Goal: Task Accomplishment & Management: Use online tool/utility

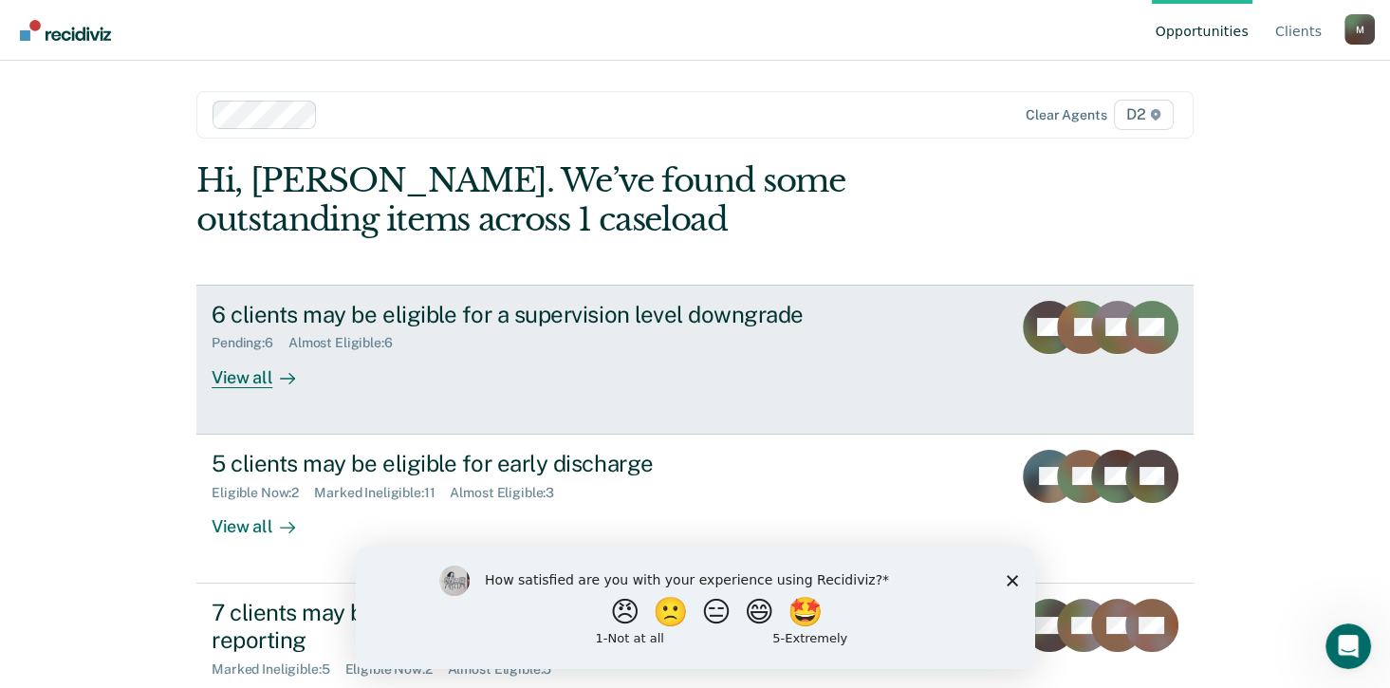
click at [241, 380] on div "View all" at bounding box center [265, 369] width 106 height 37
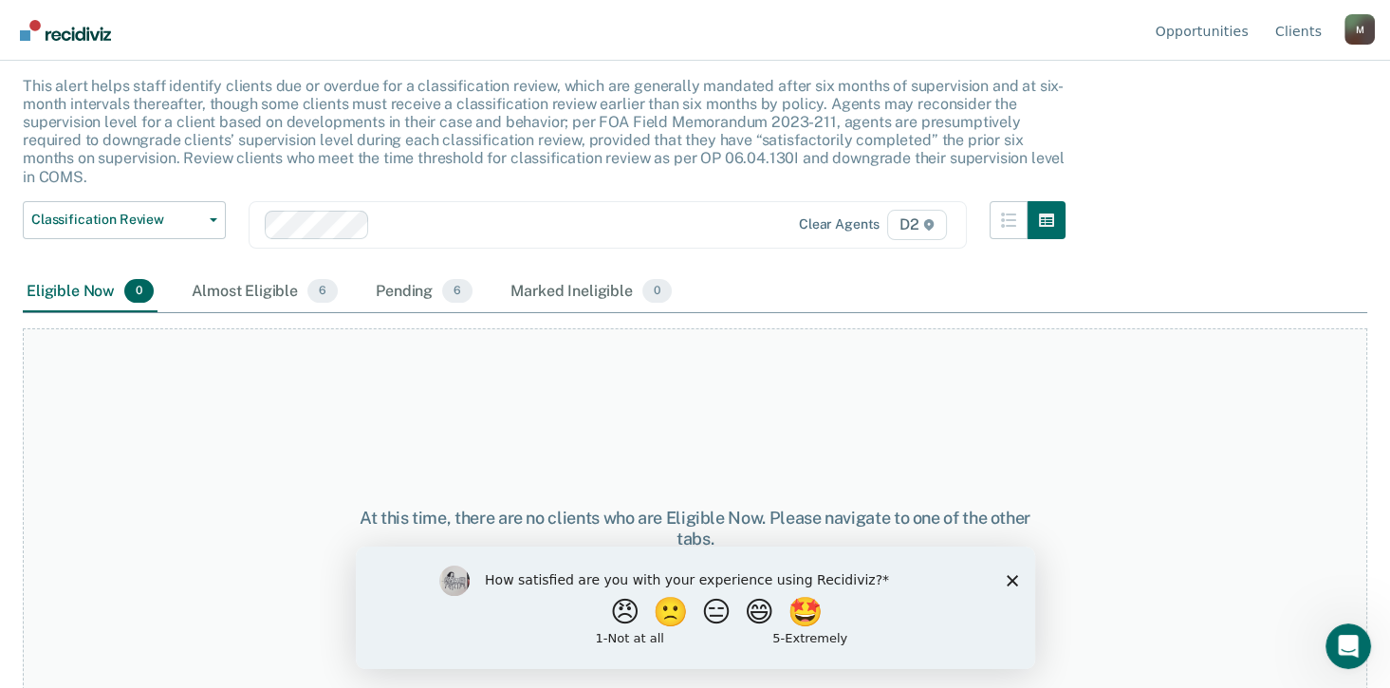
scroll to position [128, 0]
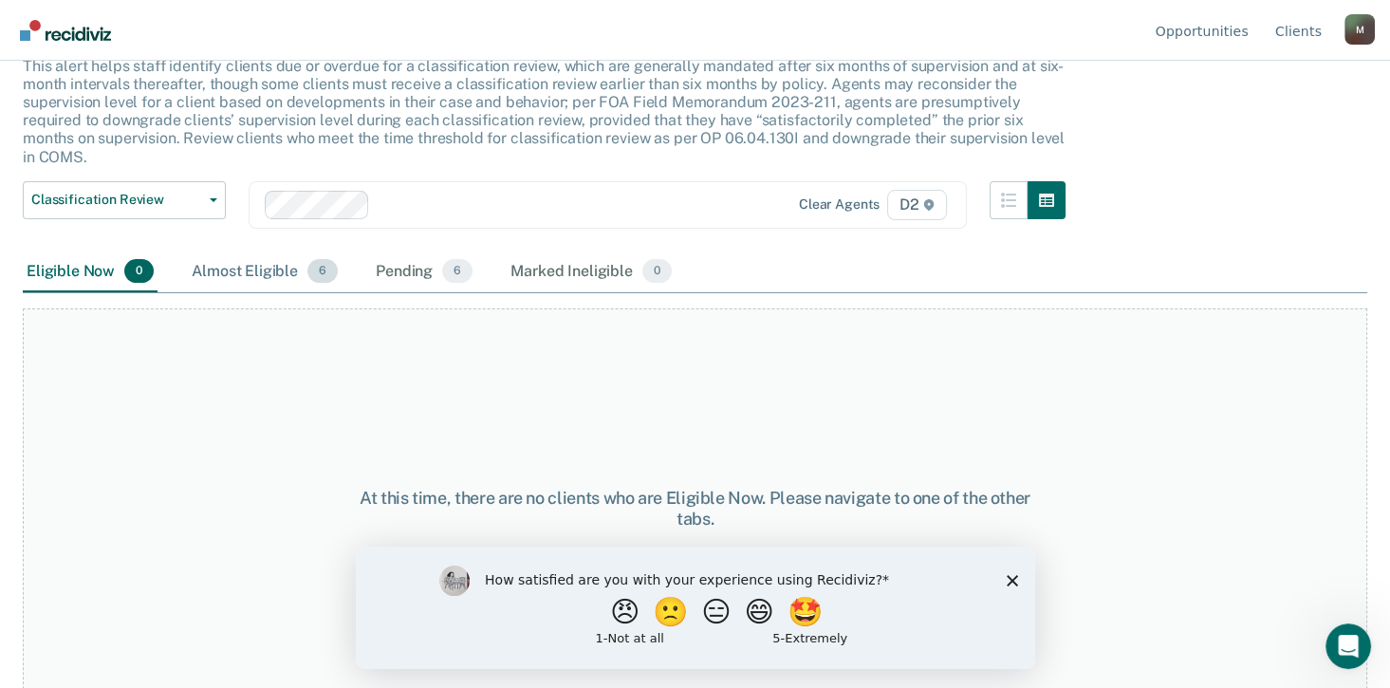
click at [269, 265] on div "Almost Eligible 6" at bounding box center [265, 272] width 154 height 42
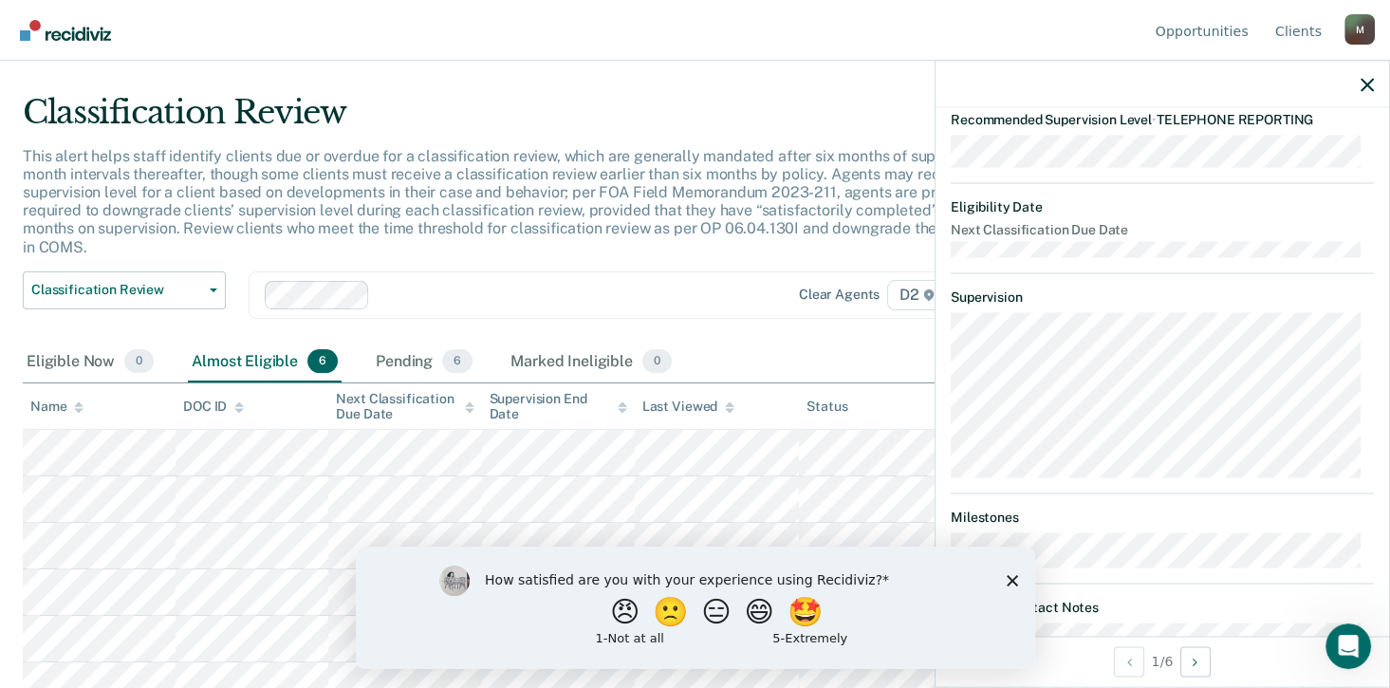
scroll to position [379, 0]
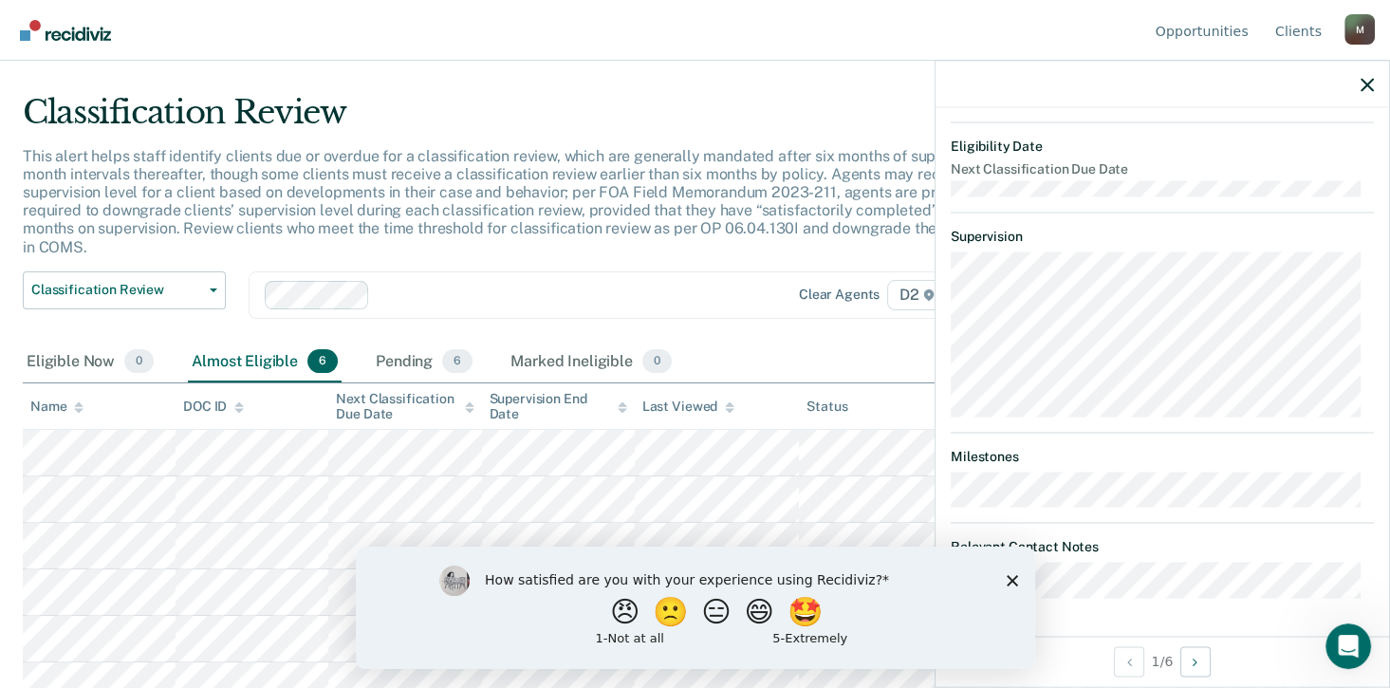
click at [1014, 585] on icon "Close survey" at bounding box center [1011, 579] width 11 height 11
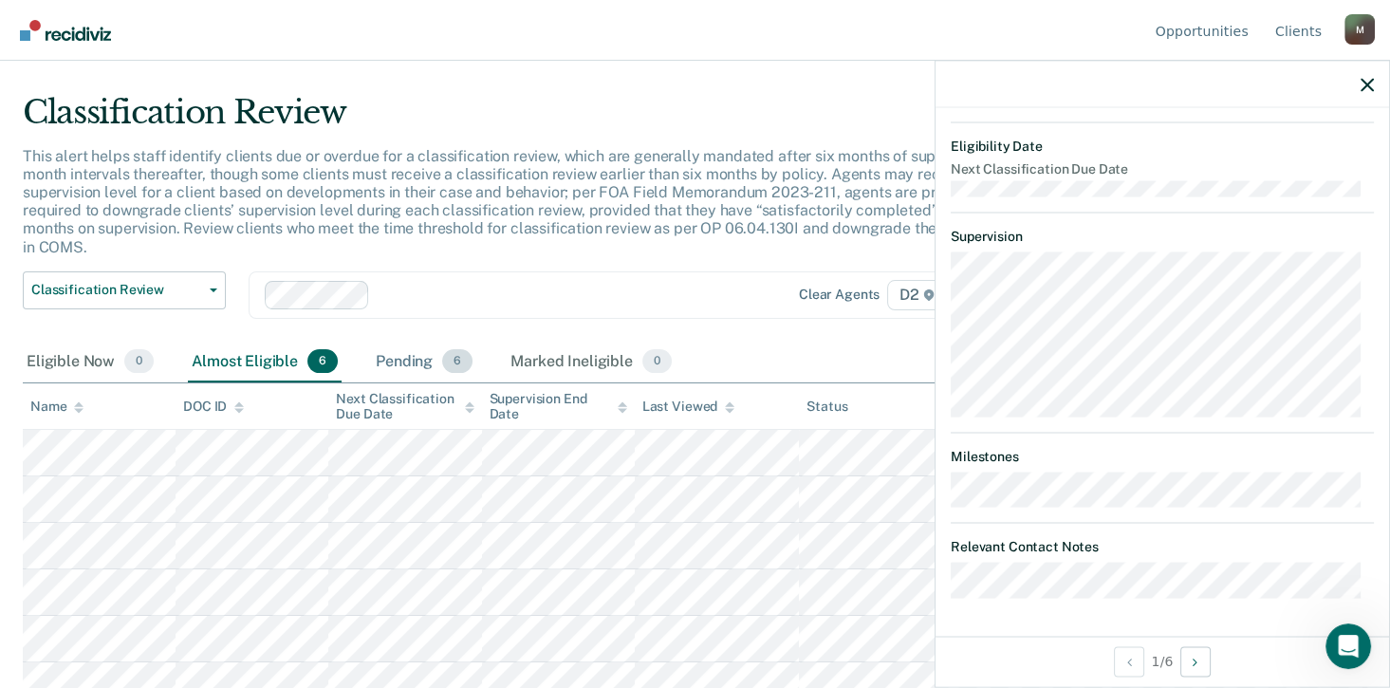
click at [393, 342] on div "Pending 6" at bounding box center [424, 363] width 104 height 42
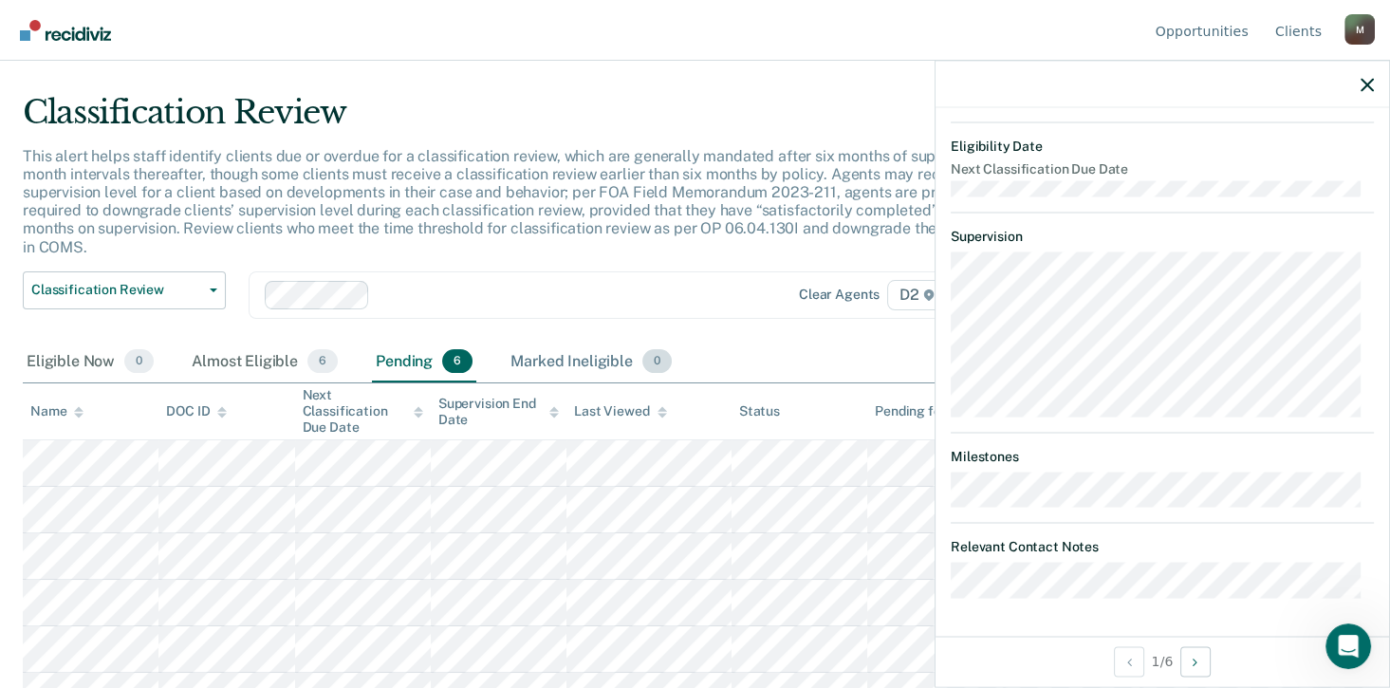
click at [577, 342] on div "Marked Ineligible 0" at bounding box center [591, 363] width 169 height 42
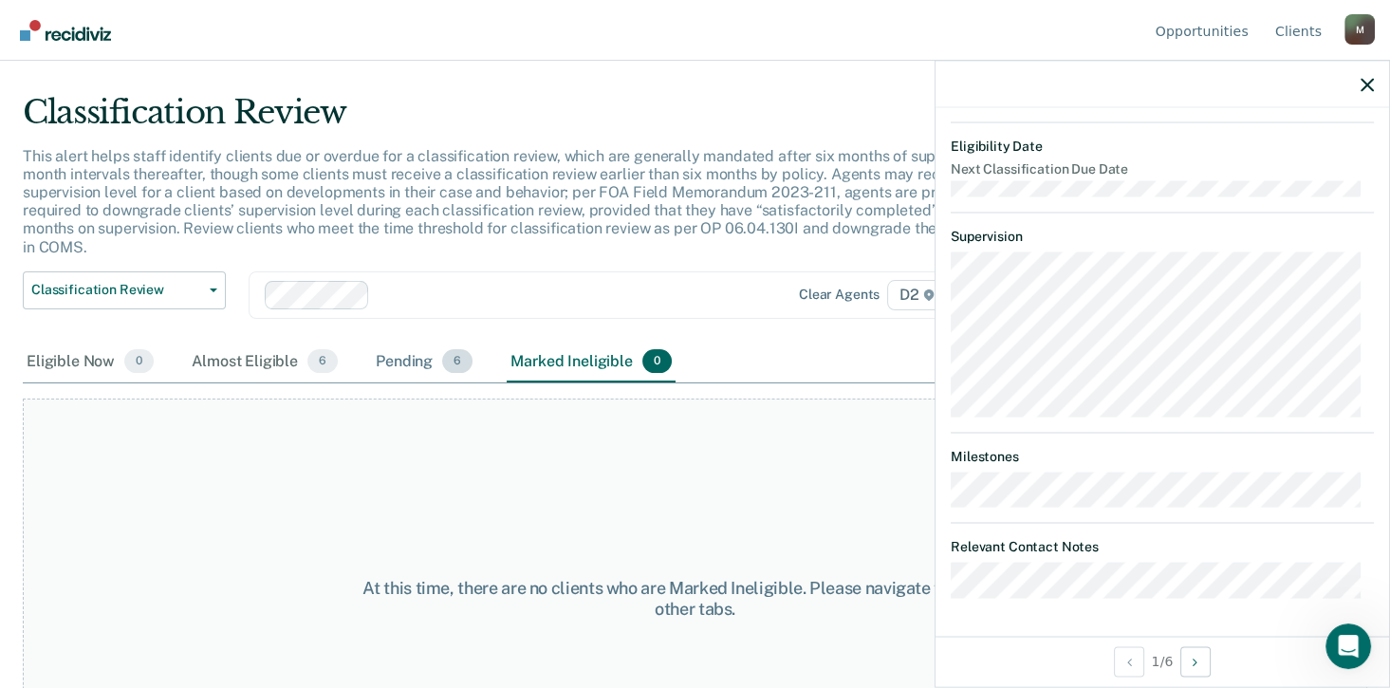
click at [412, 350] on div "Pending 6" at bounding box center [424, 363] width 104 height 42
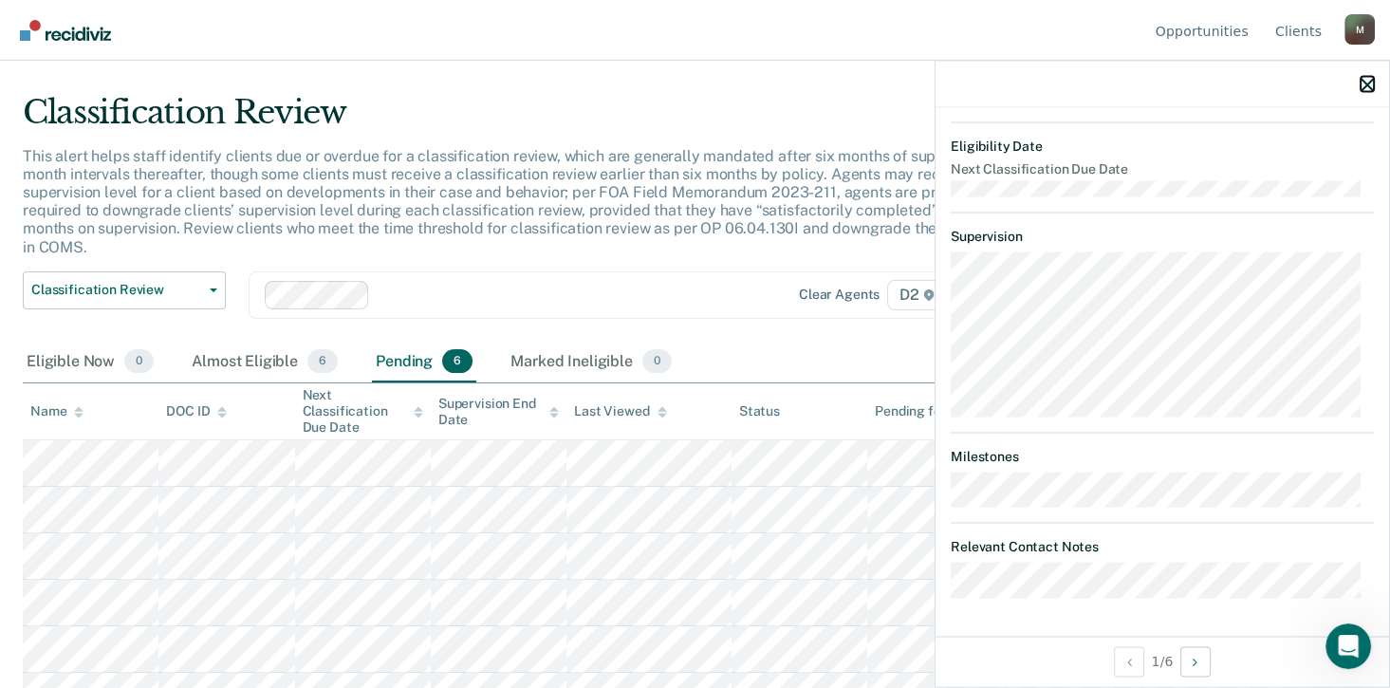
click at [1361, 76] on button "button" at bounding box center [1367, 84] width 13 height 16
